Goal: Information Seeking & Learning: Learn about a topic

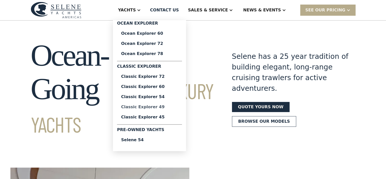
click at [170, 107] on div "Classic Explorer 49" at bounding box center [149, 107] width 57 height 4
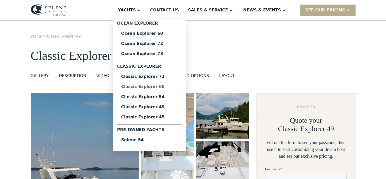
click at [164, 88] on div "Classic Explorer 60" at bounding box center [149, 87] width 57 height 4
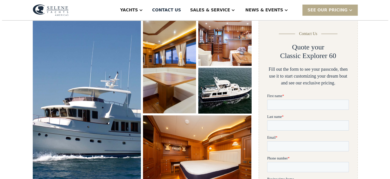
scroll to position [76, 0]
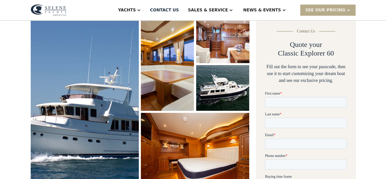
click at [114, 102] on img "open lightbox" at bounding box center [84, 101] width 115 height 178
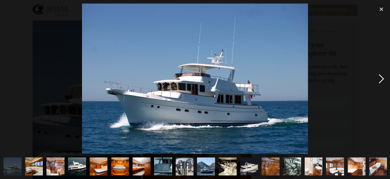
click at [381, 80] on div "next image" at bounding box center [380, 79] width 17 height 150
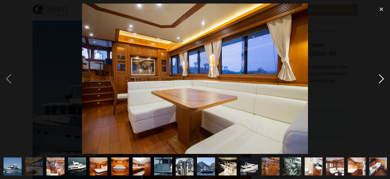
click at [382, 77] on div "next image" at bounding box center [380, 79] width 17 height 150
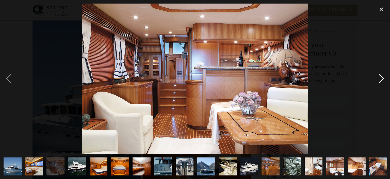
click at [382, 77] on div "next image" at bounding box center [380, 79] width 17 height 150
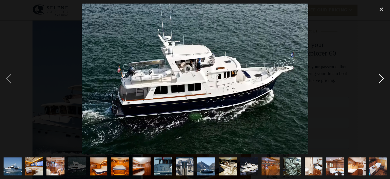
click at [380, 78] on div "next image" at bounding box center [380, 79] width 17 height 150
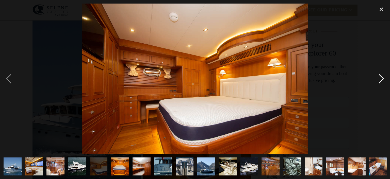
click at [380, 78] on div "next image" at bounding box center [380, 79] width 17 height 150
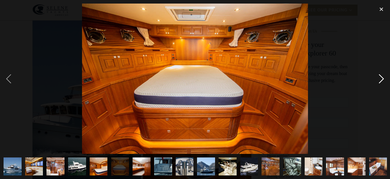
click at [380, 78] on div "next image" at bounding box center [380, 79] width 17 height 150
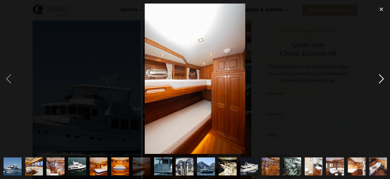
click at [380, 78] on div "next image" at bounding box center [380, 79] width 17 height 150
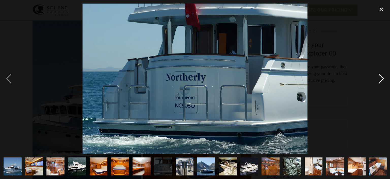
click at [380, 78] on div "next image" at bounding box center [380, 79] width 17 height 150
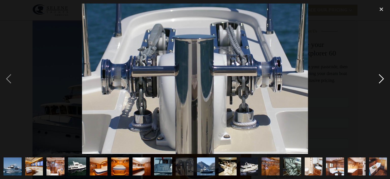
click at [380, 78] on div "next image" at bounding box center [380, 79] width 17 height 150
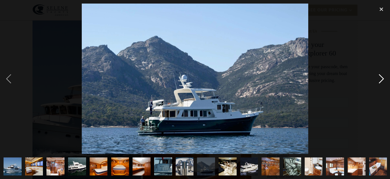
click at [380, 78] on div "next image" at bounding box center [380, 79] width 17 height 150
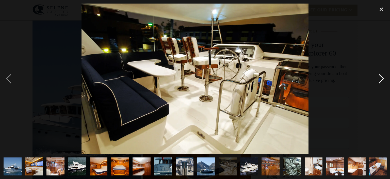
click at [380, 77] on div "next image" at bounding box center [380, 79] width 17 height 150
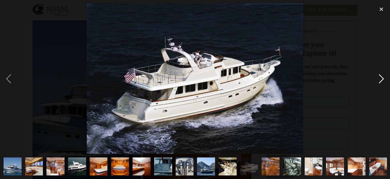
click at [380, 77] on div "next image" at bounding box center [380, 79] width 17 height 150
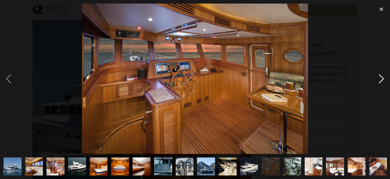
click at [379, 77] on div "next image" at bounding box center [380, 79] width 17 height 150
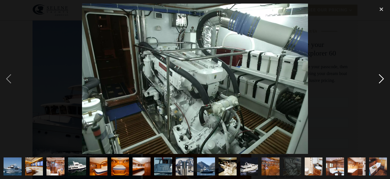
click at [379, 77] on div "next image" at bounding box center [380, 79] width 17 height 150
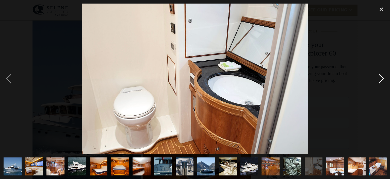
click at [379, 77] on div "next image" at bounding box center [380, 79] width 17 height 150
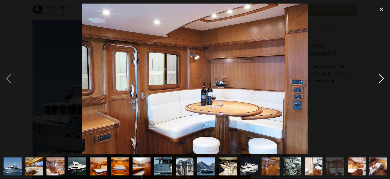
click at [379, 77] on div "next image" at bounding box center [380, 79] width 17 height 150
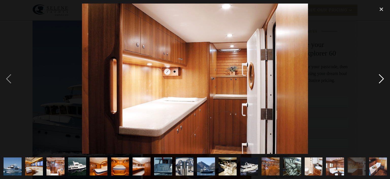
click at [379, 77] on div "next image" at bounding box center [380, 79] width 17 height 150
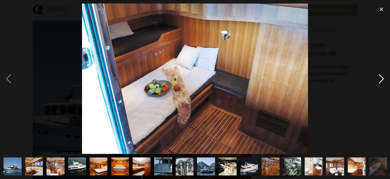
click at [379, 77] on div "next image" at bounding box center [380, 79] width 17 height 150
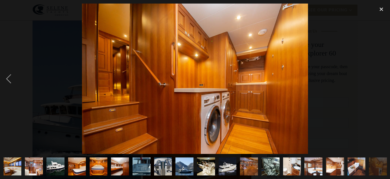
scroll to position [0, 22]
click at [379, 77] on div "next image" at bounding box center [380, 79] width 17 height 150
click at [379, 9] on div "close lightbox" at bounding box center [380, 9] width 17 height 11
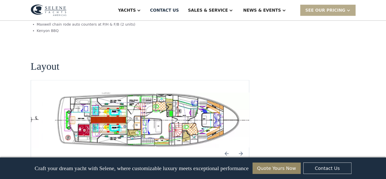
scroll to position [944, 0]
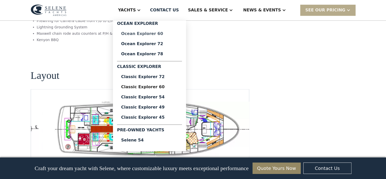
click at [173, 35] on div "Ocean Explorer 60" at bounding box center [149, 33] width 57 height 4
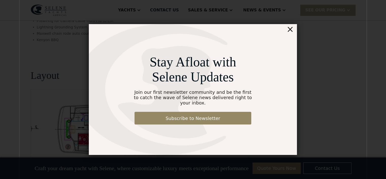
click at [290, 32] on div "×" at bounding box center [289, 29] width 7 height 10
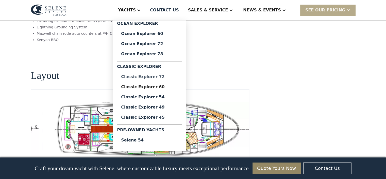
click at [168, 77] on div "Classic Explorer 72" at bounding box center [149, 77] width 57 height 4
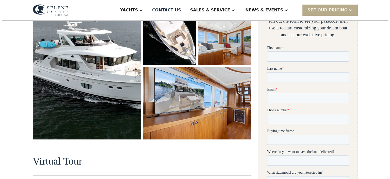
scroll to position [127, 0]
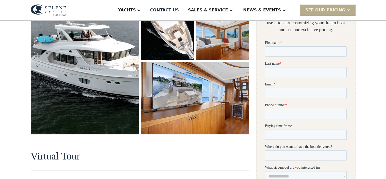
click at [105, 68] on img "open lightbox" at bounding box center [85, 51] width 108 height 168
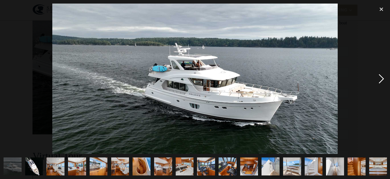
click at [381, 78] on div "next image" at bounding box center [380, 79] width 17 height 150
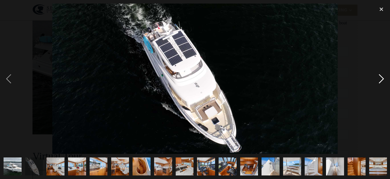
click at [381, 78] on div "next image" at bounding box center [380, 79] width 17 height 150
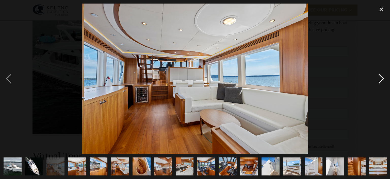
click at [381, 78] on div "next image" at bounding box center [380, 79] width 17 height 150
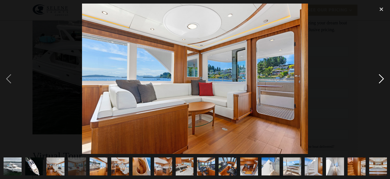
click at [381, 78] on div "next image" at bounding box center [380, 79] width 17 height 150
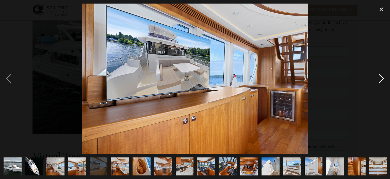
click at [381, 78] on div "next image" at bounding box center [380, 79] width 17 height 150
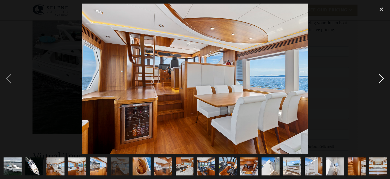
click at [381, 78] on div "next image" at bounding box center [380, 79] width 17 height 150
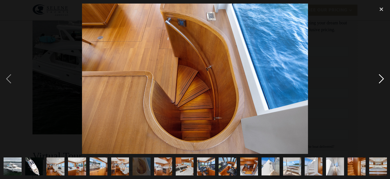
click at [381, 78] on div "next image" at bounding box center [380, 79] width 17 height 150
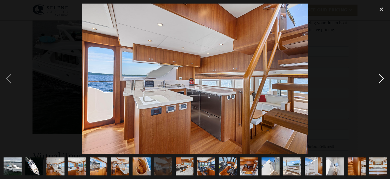
click at [381, 78] on div "next image" at bounding box center [380, 79] width 17 height 150
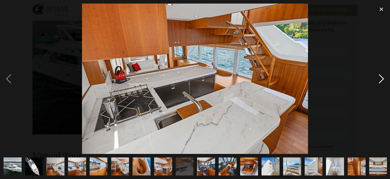
click at [380, 78] on div "next image" at bounding box center [380, 79] width 17 height 150
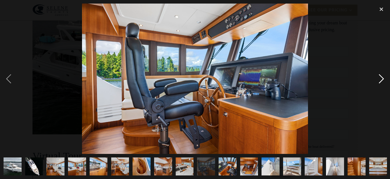
click at [380, 78] on div "next image" at bounding box center [380, 79] width 17 height 150
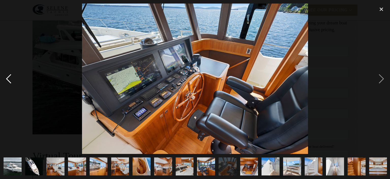
click at [5, 79] on div "previous image" at bounding box center [8, 79] width 17 height 150
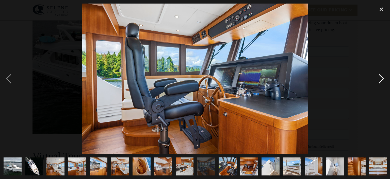
click at [381, 78] on div "next image" at bounding box center [380, 79] width 17 height 150
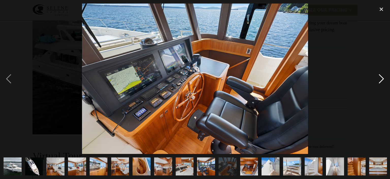
click at [381, 78] on div "next image" at bounding box center [380, 79] width 17 height 150
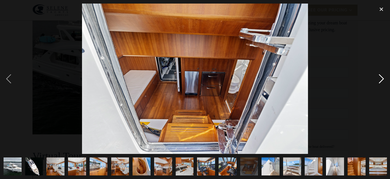
click at [382, 79] on div "next image" at bounding box center [380, 79] width 17 height 150
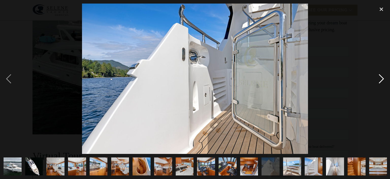
click at [382, 79] on div "next image" at bounding box center [380, 79] width 17 height 150
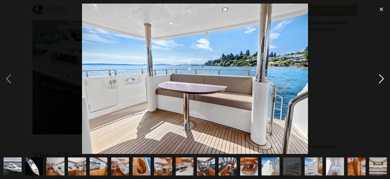
click at [382, 79] on div "next image" at bounding box center [380, 79] width 17 height 150
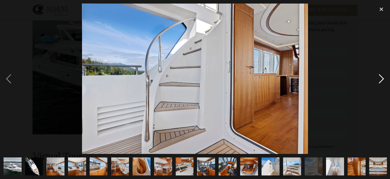
click at [381, 78] on div "next image" at bounding box center [380, 79] width 17 height 150
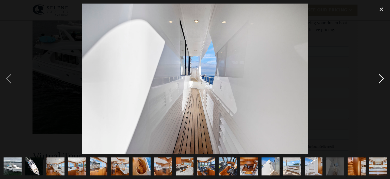
click at [381, 78] on div "next image" at bounding box center [380, 79] width 17 height 150
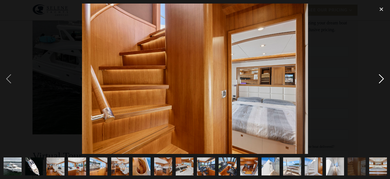
click at [381, 78] on div "next image" at bounding box center [380, 79] width 17 height 150
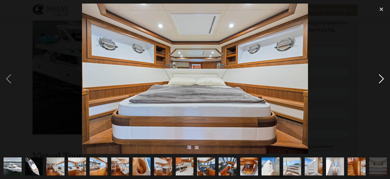
click at [381, 78] on div "next image" at bounding box center [380, 79] width 17 height 150
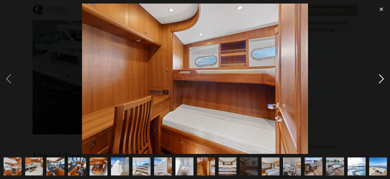
scroll to position [0, 151]
click at [381, 78] on div "next image" at bounding box center [380, 79] width 17 height 150
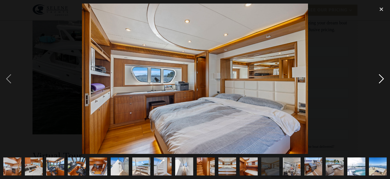
click at [381, 78] on div "next image" at bounding box center [380, 79] width 17 height 150
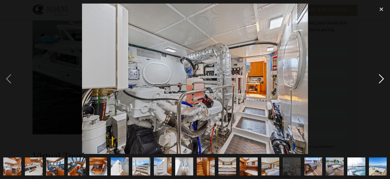
click at [381, 78] on div "next image" at bounding box center [380, 79] width 17 height 150
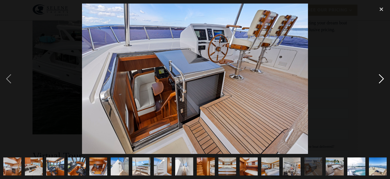
click at [381, 78] on div "next image" at bounding box center [380, 79] width 17 height 150
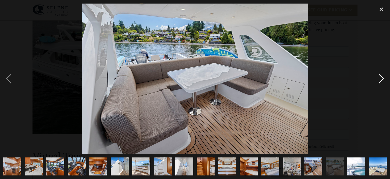
click at [381, 79] on div "next image" at bounding box center [380, 79] width 17 height 150
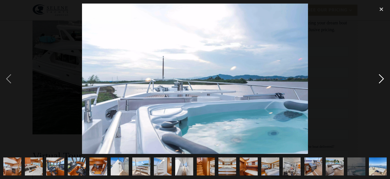
click at [378, 78] on div "next image" at bounding box center [380, 79] width 17 height 150
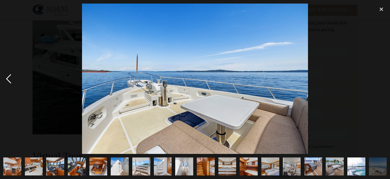
click at [7, 79] on div "previous image" at bounding box center [8, 79] width 17 height 150
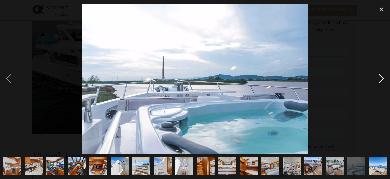
click at [381, 78] on div "next image" at bounding box center [380, 79] width 17 height 150
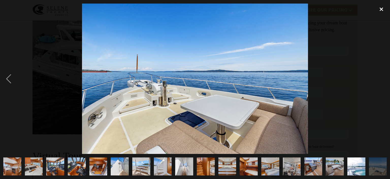
click at [381, 8] on div "close lightbox" at bounding box center [380, 9] width 17 height 11
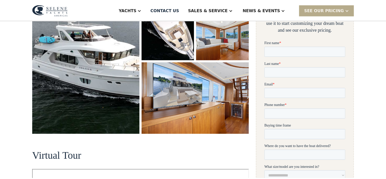
scroll to position [0, 0]
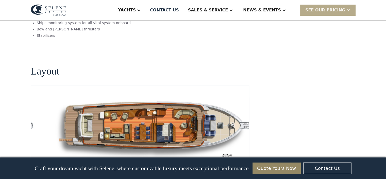
scroll to position [659, 0]
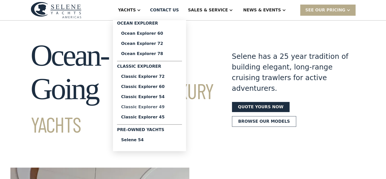
click at [169, 107] on div "Classic Explorer 49" at bounding box center [149, 107] width 57 height 4
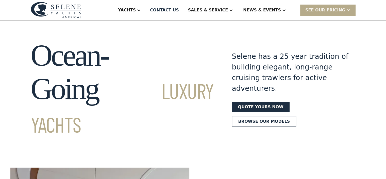
drag, startPoint x: 378, startPoint y: 74, endPoint x: 274, endPoint y: 121, distance: 114.5
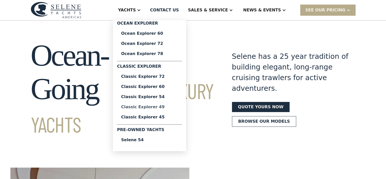
click at [169, 106] on div "Classic Explorer 49" at bounding box center [149, 107] width 57 height 4
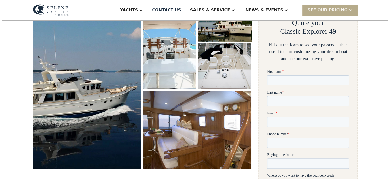
scroll to position [101, 0]
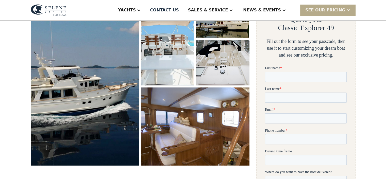
click at [114, 84] on img "open lightbox" at bounding box center [84, 79] width 113 height 181
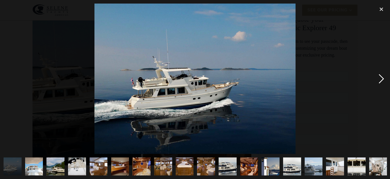
click at [380, 79] on div "next image" at bounding box center [380, 79] width 17 height 150
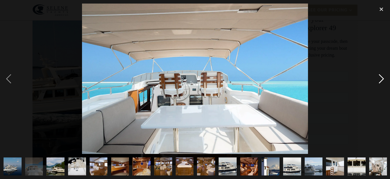
click at [382, 78] on div "next image" at bounding box center [380, 79] width 17 height 150
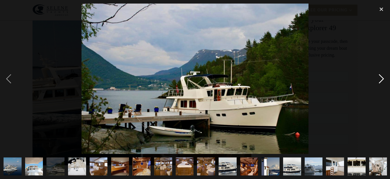
click at [380, 78] on div "next image" at bounding box center [380, 79] width 17 height 150
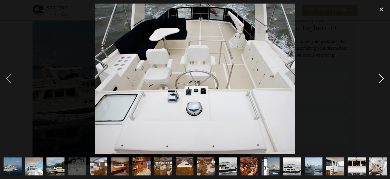
click at [381, 78] on div "next image" at bounding box center [380, 79] width 17 height 150
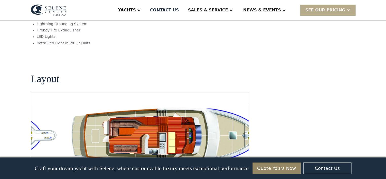
scroll to position [948, 0]
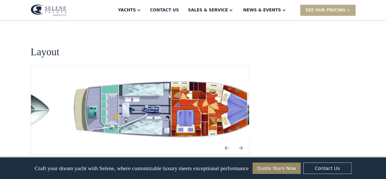
click at [168, 81] on img "open lightbox" at bounding box center [172, 110] width 210 height 64
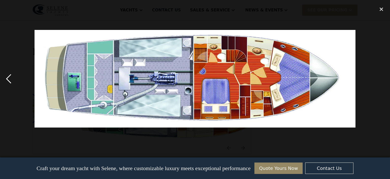
click at [7, 79] on div "previous image" at bounding box center [8, 79] width 17 height 150
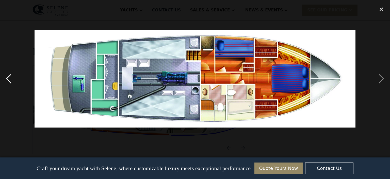
click at [9, 79] on div "previous image" at bounding box center [8, 79] width 17 height 150
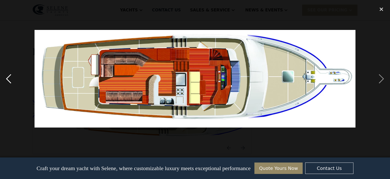
click at [8, 77] on div "previous image" at bounding box center [8, 79] width 17 height 150
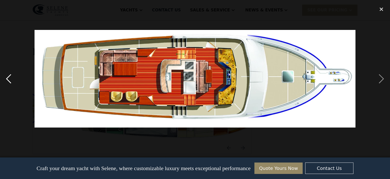
click at [9, 77] on div "previous image" at bounding box center [8, 79] width 17 height 150
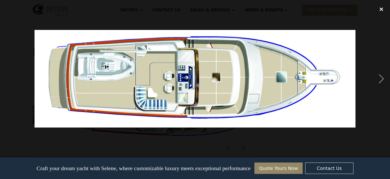
click at [381, 8] on div "close lightbox" at bounding box center [380, 9] width 17 height 11
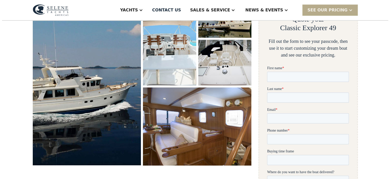
scroll to position [86, 0]
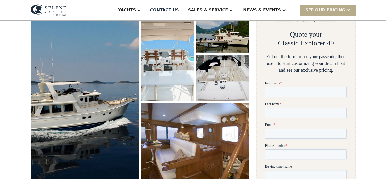
click at [107, 74] on img "open lightbox" at bounding box center [85, 94] width 112 height 179
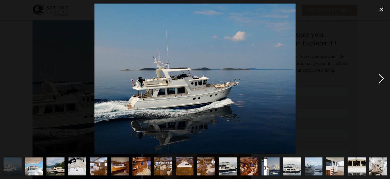
click at [380, 78] on div "next image" at bounding box center [380, 79] width 17 height 150
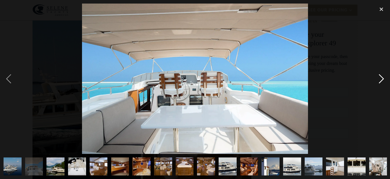
click at [382, 78] on div "next image" at bounding box center [380, 79] width 17 height 150
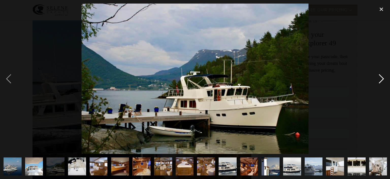
click at [380, 78] on div "next image" at bounding box center [380, 79] width 17 height 150
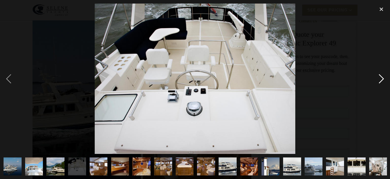
click at [380, 78] on div "next image" at bounding box center [380, 79] width 17 height 150
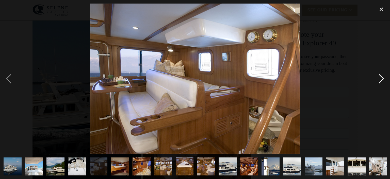
click at [381, 77] on div "next image" at bounding box center [380, 79] width 17 height 150
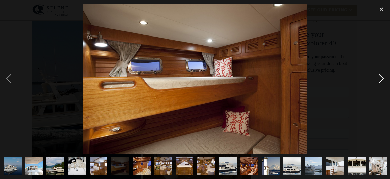
click at [381, 78] on div "next image" at bounding box center [380, 79] width 17 height 150
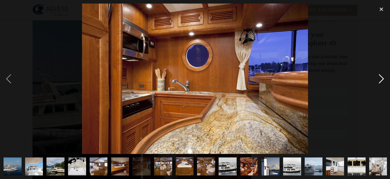
click at [380, 78] on div "next image" at bounding box center [380, 79] width 17 height 150
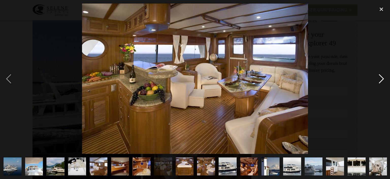
click at [384, 78] on div "next image" at bounding box center [380, 79] width 17 height 150
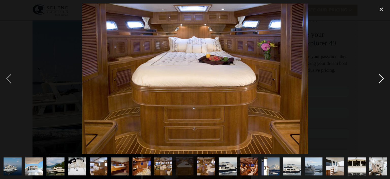
click at [381, 78] on div "next image" at bounding box center [380, 79] width 17 height 150
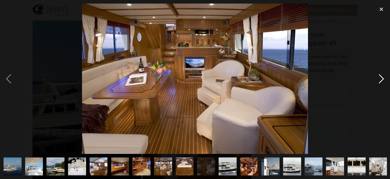
click at [381, 78] on div "next image" at bounding box center [380, 79] width 17 height 150
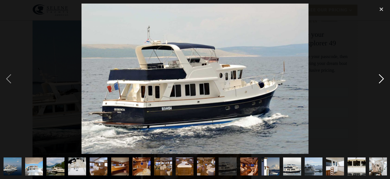
click at [381, 78] on div "next image" at bounding box center [380, 79] width 17 height 150
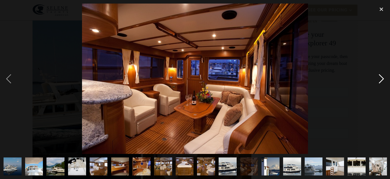
click at [381, 78] on div "next image" at bounding box center [380, 79] width 17 height 150
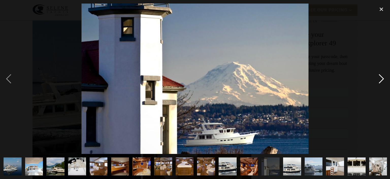
click at [383, 79] on div "next image" at bounding box center [380, 79] width 17 height 150
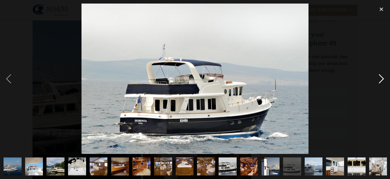
click at [380, 78] on div "next image" at bounding box center [380, 79] width 17 height 150
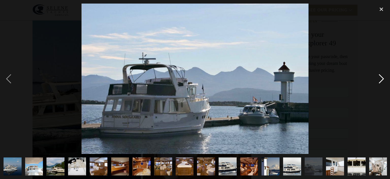
click at [381, 77] on div "next image" at bounding box center [380, 79] width 17 height 150
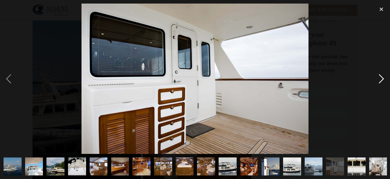
click at [381, 78] on div "next image" at bounding box center [380, 79] width 17 height 150
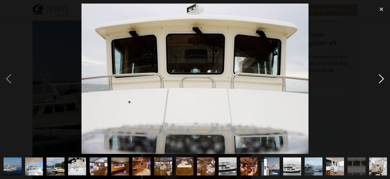
click at [379, 79] on div "next image" at bounding box center [380, 79] width 17 height 150
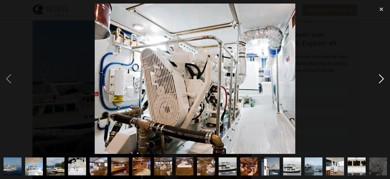
click at [381, 79] on div "next image" at bounding box center [380, 79] width 17 height 150
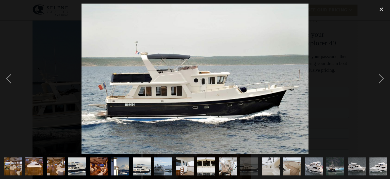
scroll to position [0, 151]
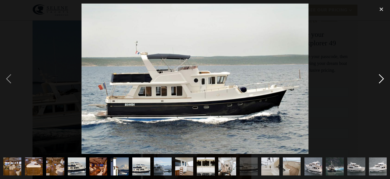
click at [382, 78] on div "next image" at bounding box center [380, 79] width 17 height 150
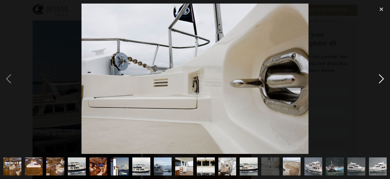
click at [382, 78] on div "next image" at bounding box center [380, 79] width 17 height 150
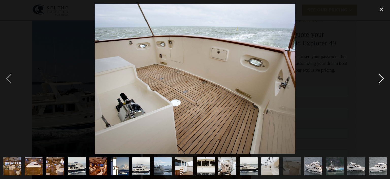
click at [381, 79] on div "next image" at bounding box center [380, 79] width 17 height 150
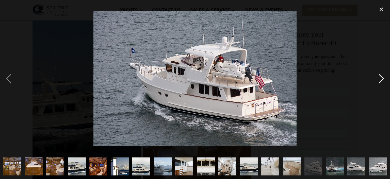
click at [380, 79] on div "next image" at bounding box center [380, 79] width 17 height 150
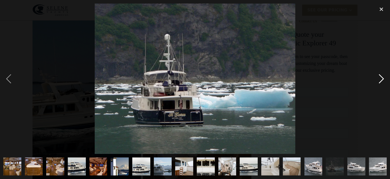
click at [380, 77] on div "next image" at bounding box center [380, 79] width 17 height 150
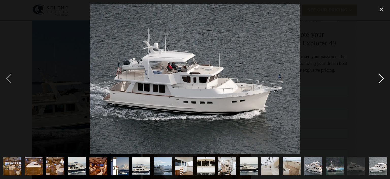
click at [381, 77] on div "next image" at bounding box center [380, 79] width 17 height 150
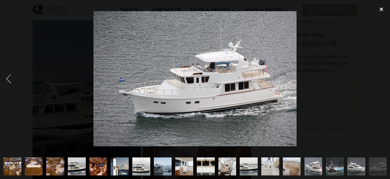
click at [381, 9] on div "close lightbox" at bounding box center [380, 9] width 17 height 11
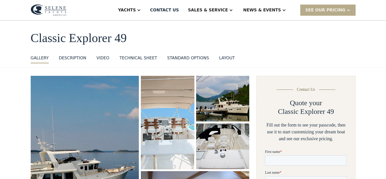
scroll to position [0, 0]
